Goal: Task Accomplishment & Management: Manage account settings

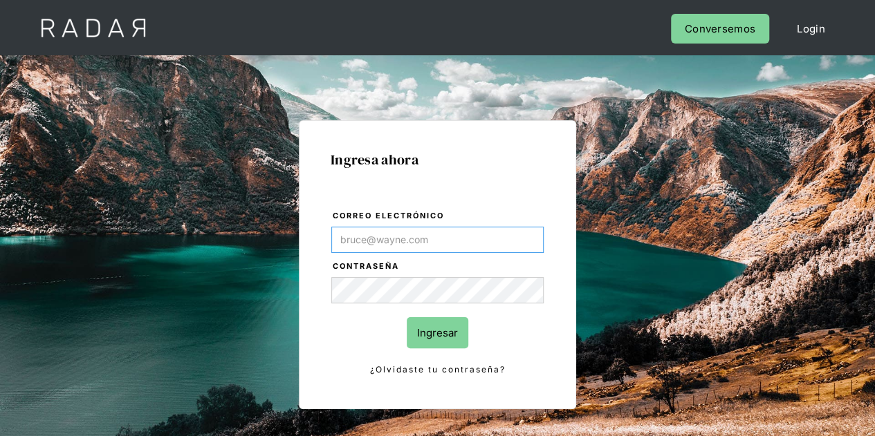
type input "[PERSON_NAME][EMAIL_ADDRESS][DOMAIN_NAME]"
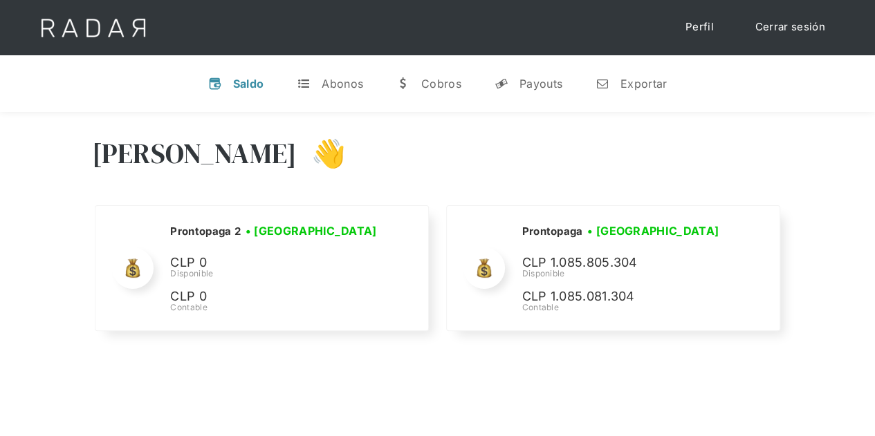
click at [820, 198] on div "[PERSON_NAME] 👋 Cargando tus cuentas... Nombre de la empresa • [GEOGRAPHIC_DATA…" at bounding box center [437, 236] width 875 height 248
